Goal: Transaction & Acquisition: Purchase product/service

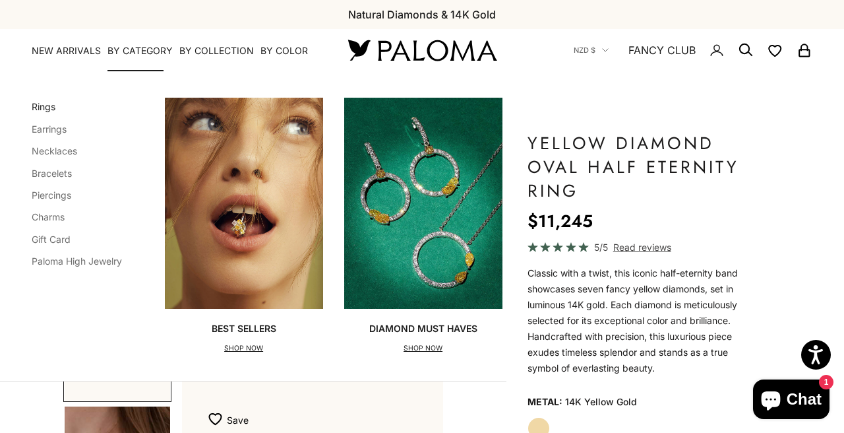
scroll to position [0, 272]
click at [55, 112] on link "Rings" at bounding box center [44, 106] width 24 height 11
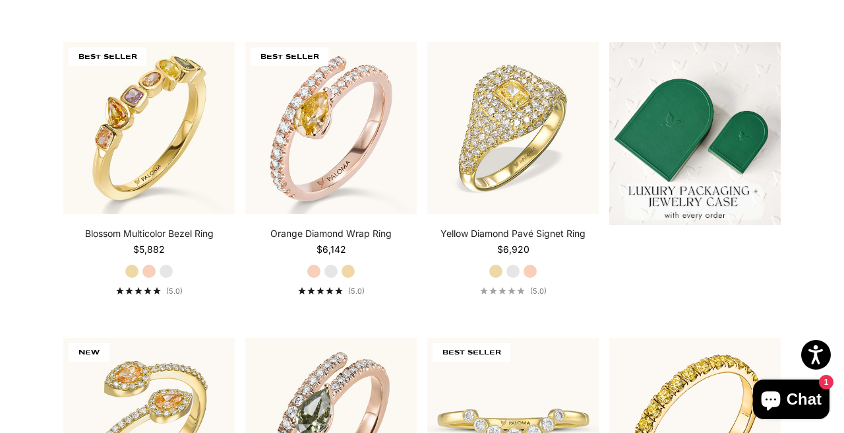
scroll to position [568, 0]
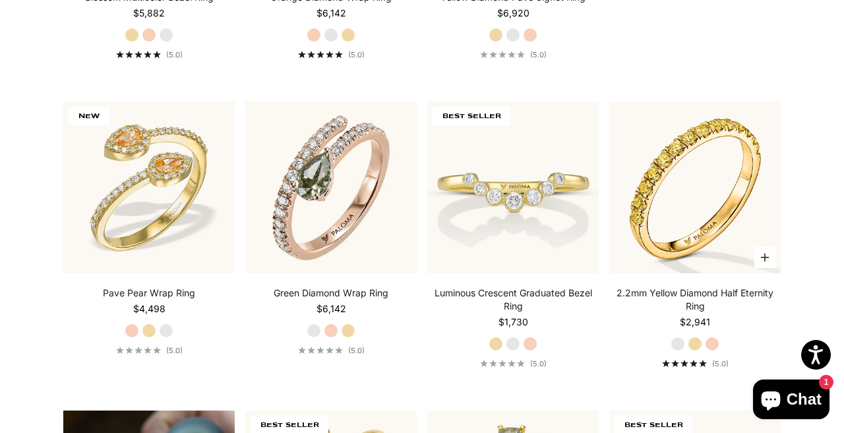
click at [673, 351] on label "White Gold" at bounding box center [678, 343] width 15 height 15
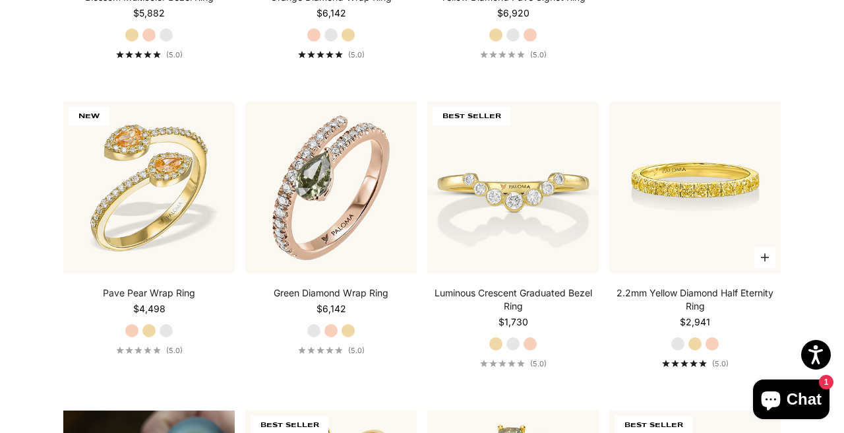
click at [688, 229] on img at bounding box center [694, 187] width 171 height 171
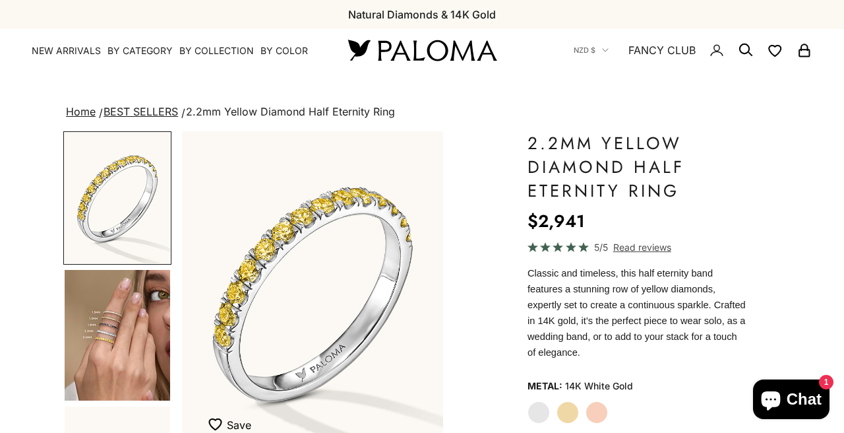
click at [125, 304] on img "Go to item 4" at bounding box center [117, 335] width 105 height 131
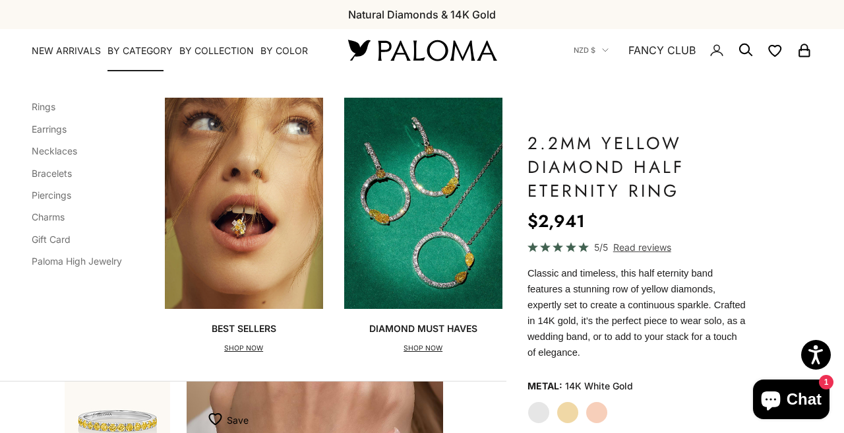
click at [70, 100] on div "Categories Rings Earrings Necklaces Bracelets Piercings Charms Gift Card Paloma…" at bounding box center [253, 226] width 506 height 310
click at [35, 117] on div "Categories Rings Earrings Necklaces Bracelets Piercings Charms Gift Card Paloma…" at bounding box center [253, 226] width 506 height 310
click at [52, 112] on link "Rings" at bounding box center [44, 106] width 24 height 11
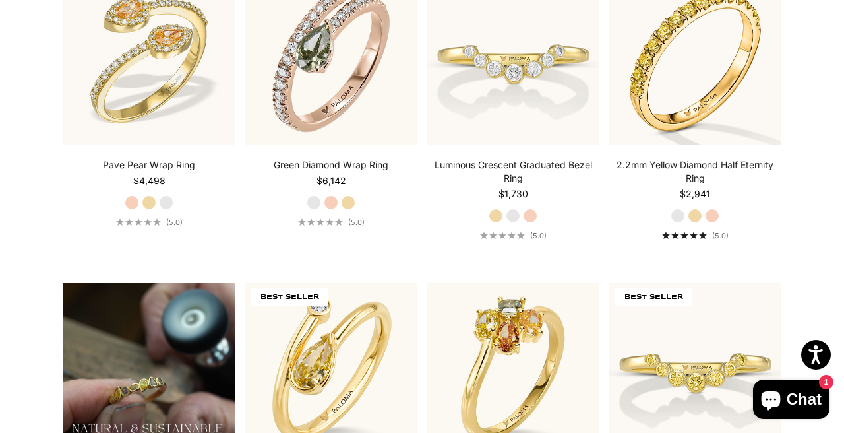
scroll to position [696, 0]
click at [511, 224] on label "White Gold" at bounding box center [513, 216] width 15 height 15
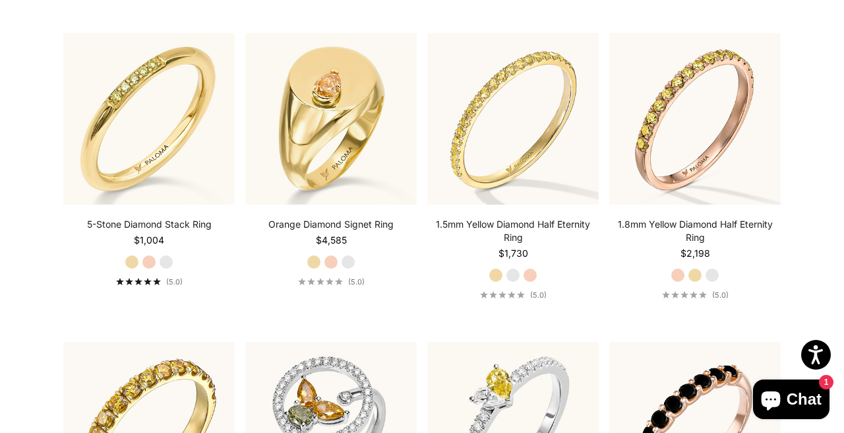
scroll to position [3092, 0]
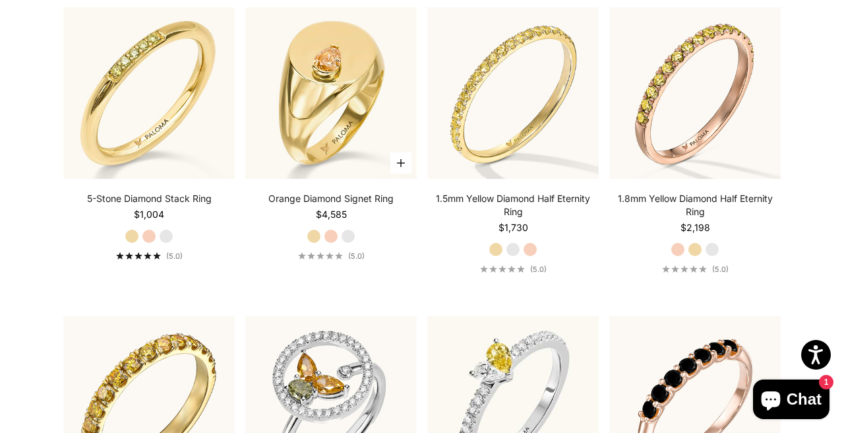
click at [348, 243] on label "White Gold" at bounding box center [348, 236] width 15 height 15
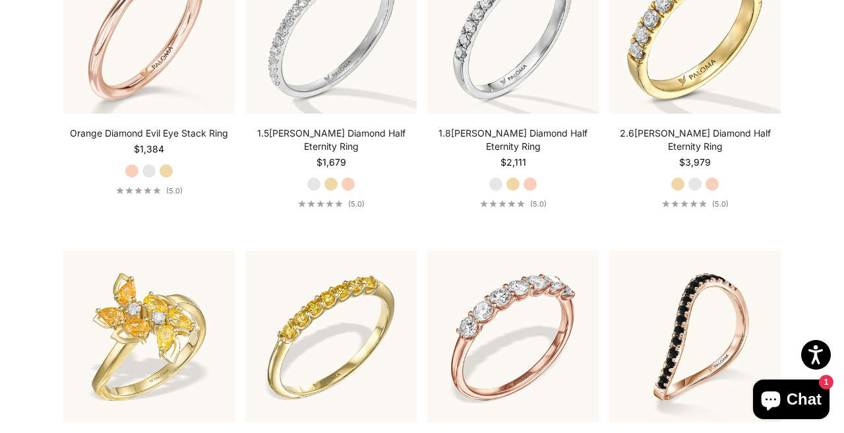
scroll to position [3782, 0]
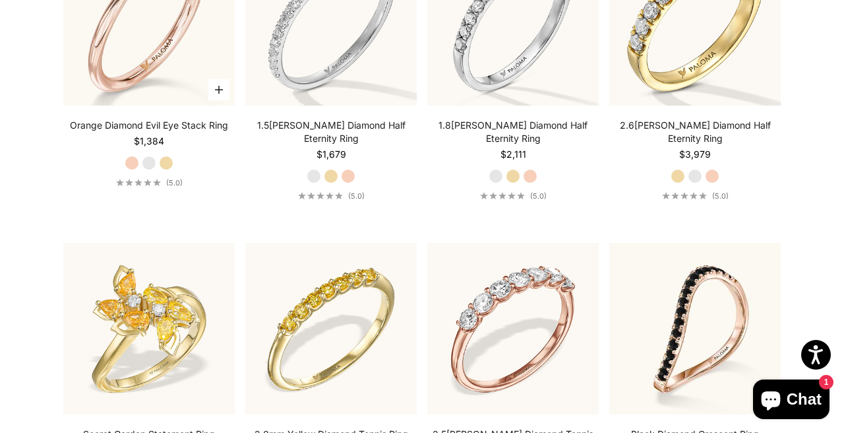
click at [143, 170] on label "White Gold" at bounding box center [149, 163] width 15 height 15
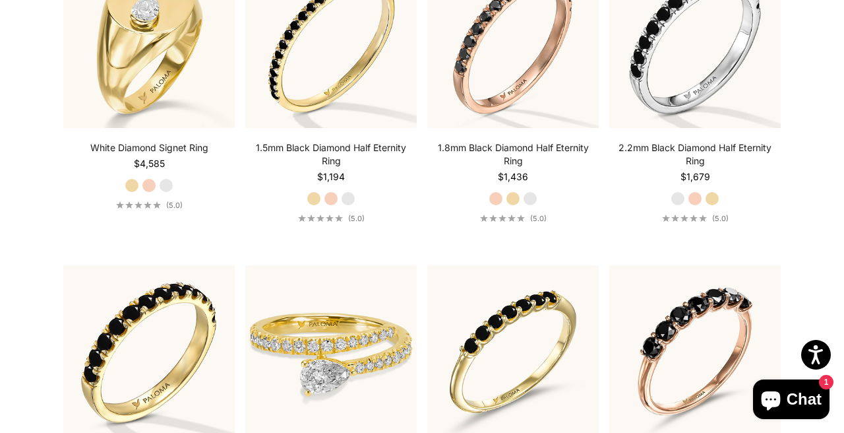
scroll to position [4379, 0]
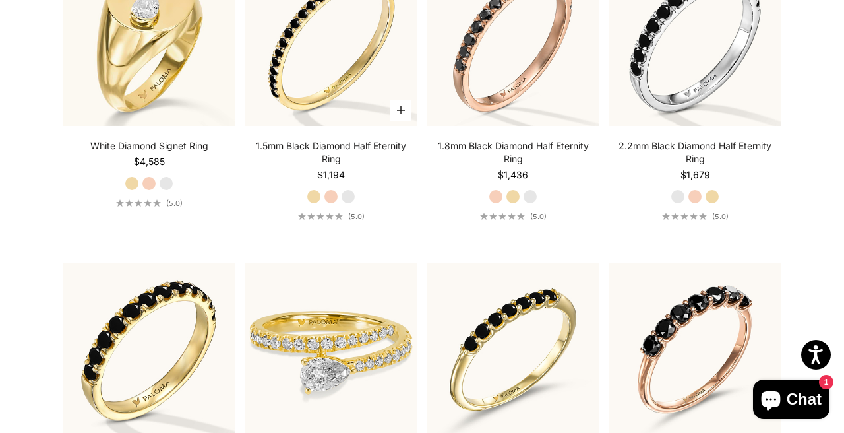
click at [348, 204] on label "White Gold" at bounding box center [348, 196] width 15 height 15
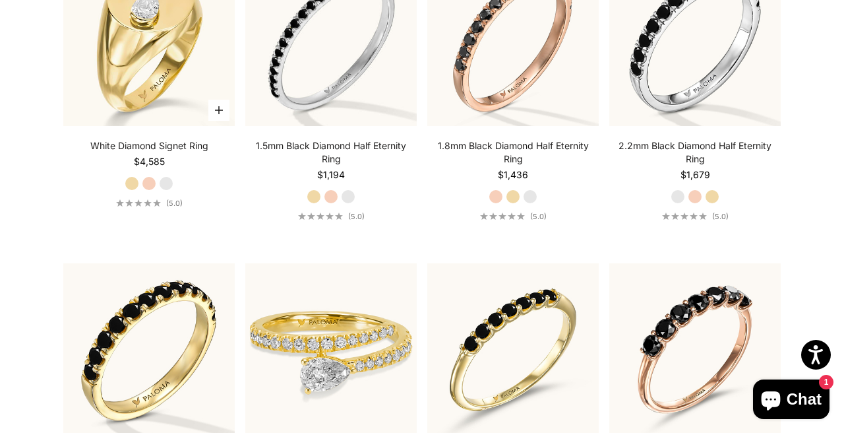
click at [165, 191] on label "White Gold" at bounding box center [166, 183] width 15 height 15
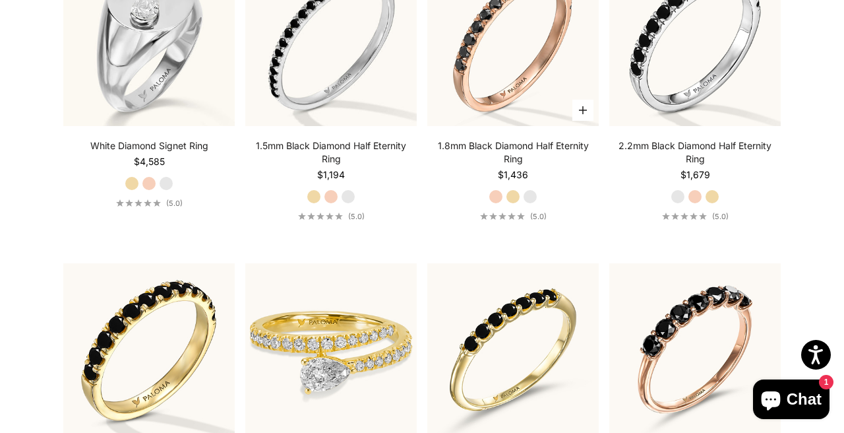
click at [533, 204] on label "White Gold" at bounding box center [530, 196] width 15 height 15
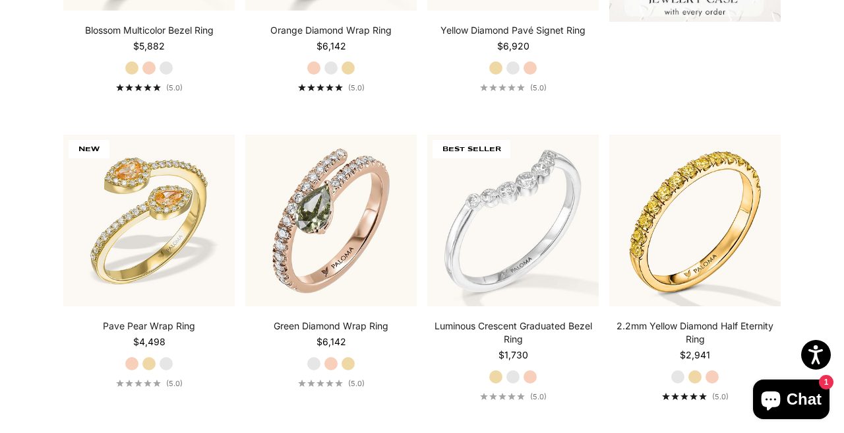
scroll to position [0, 0]
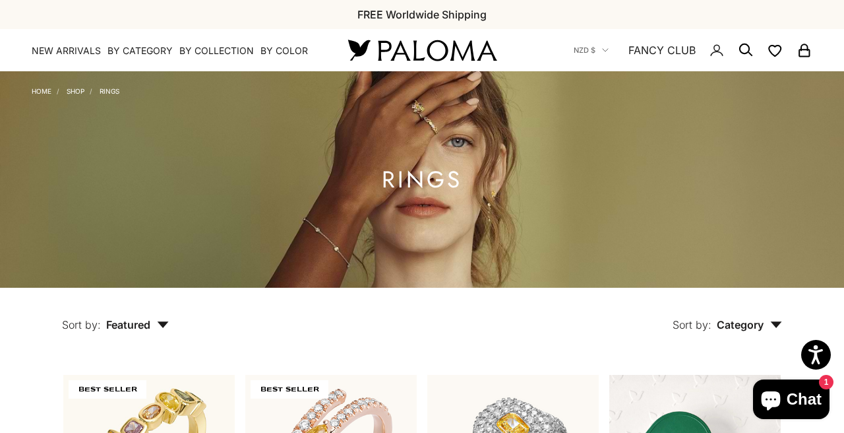
click at [739, 56] on icon "Secondary navigation" at bounding box center [746, 50] width 16 height 16
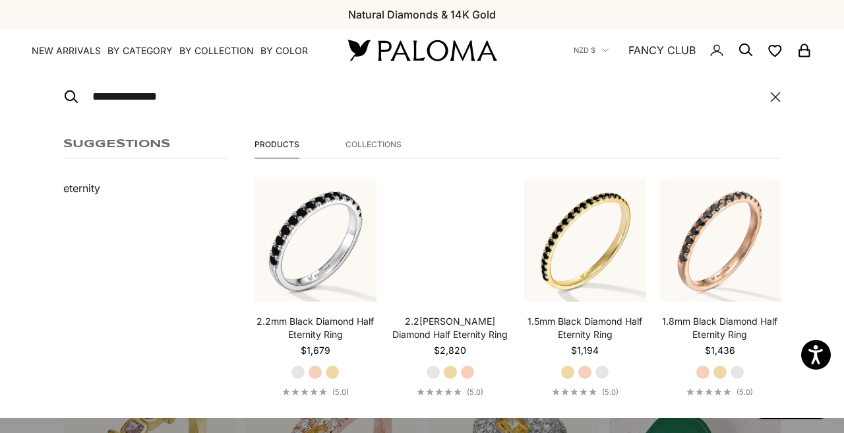
type input "**********"
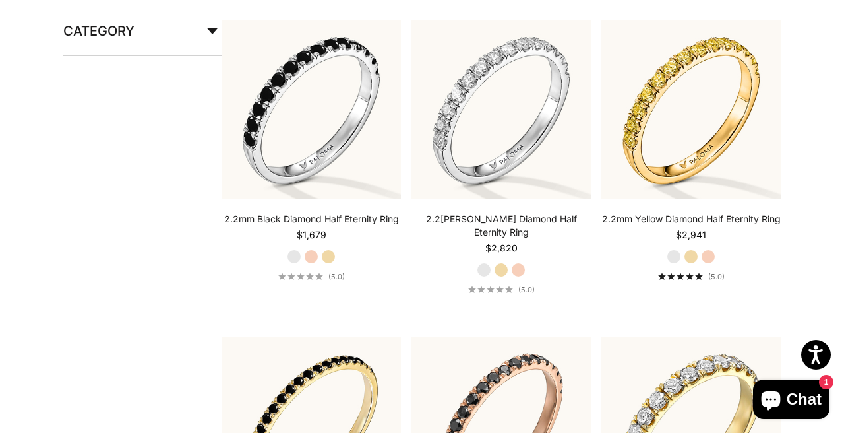
scroll to position [289, 0]
click at [672, 264] on label "White Gold" at bounding box center [674, 256] width 15 height 15
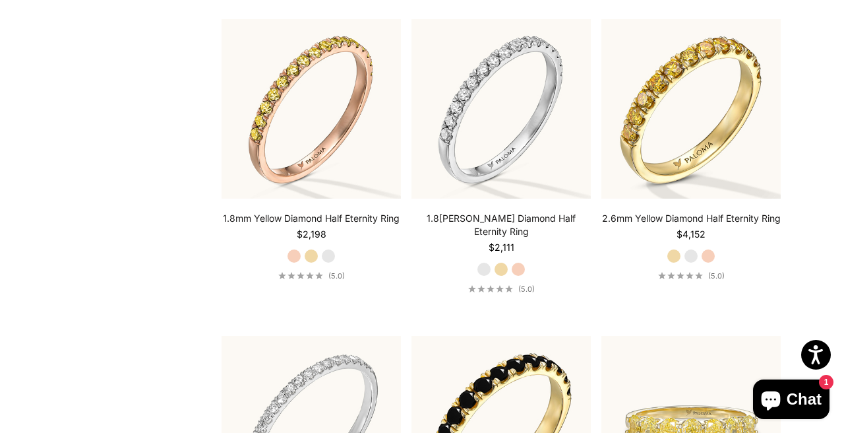
scroll to position [923, 0]
click at [698, 262] on label "White Gold" at bounding box center [691, 255] width 15 height 15
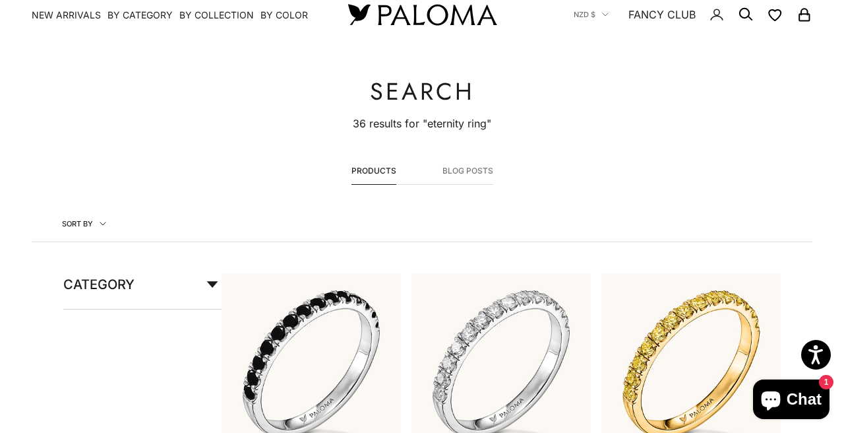
scroll to position [0, 0]
